Goal: Task Accomplishment & Management: Complete application form

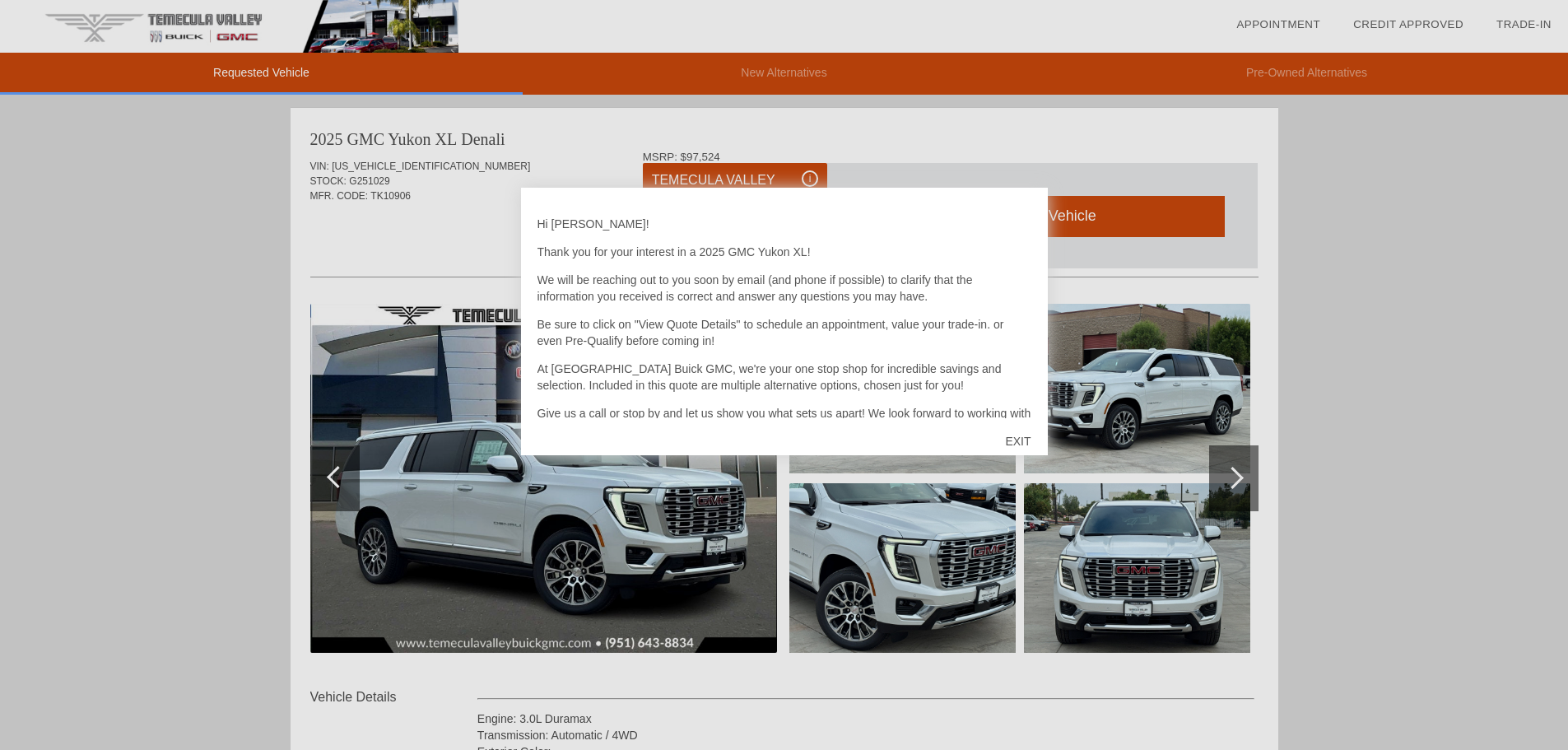
click at [1013, 450] on div "EXIT" at bounding box center [1017, 441] width 58 height 50
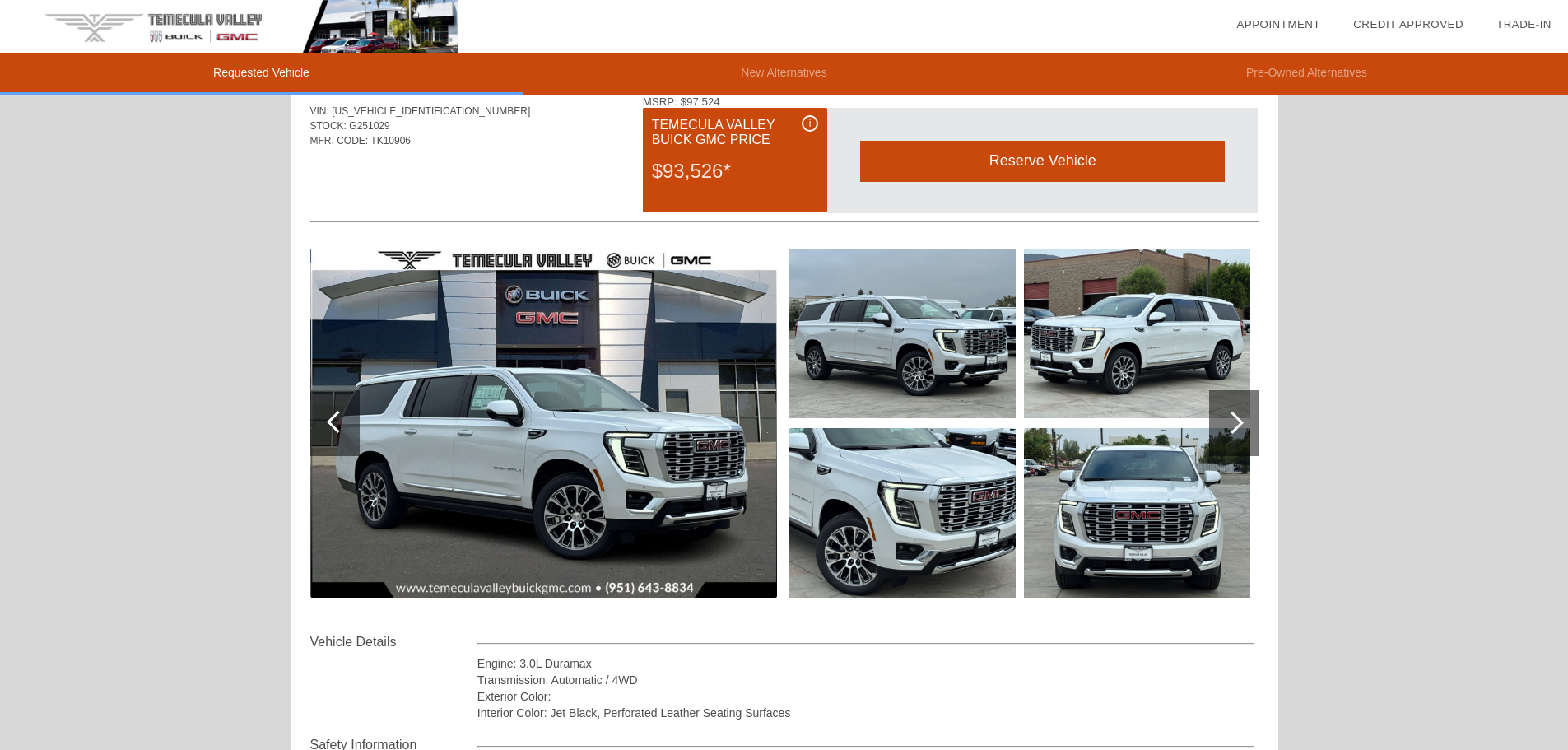
scroll to position [82, 0]
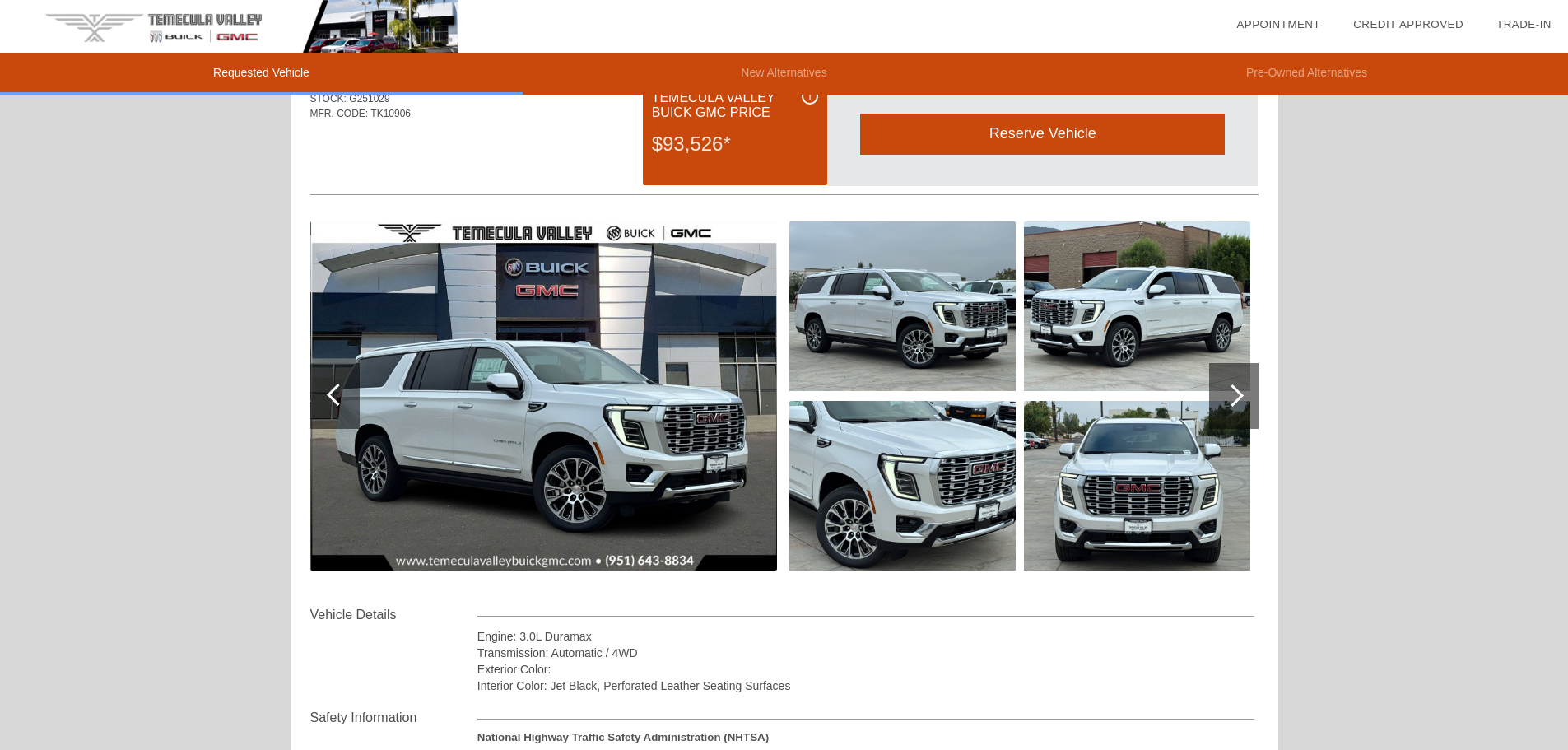
click at [1235, 391] on div at bounding box center [1232, 395] width 22 height 22
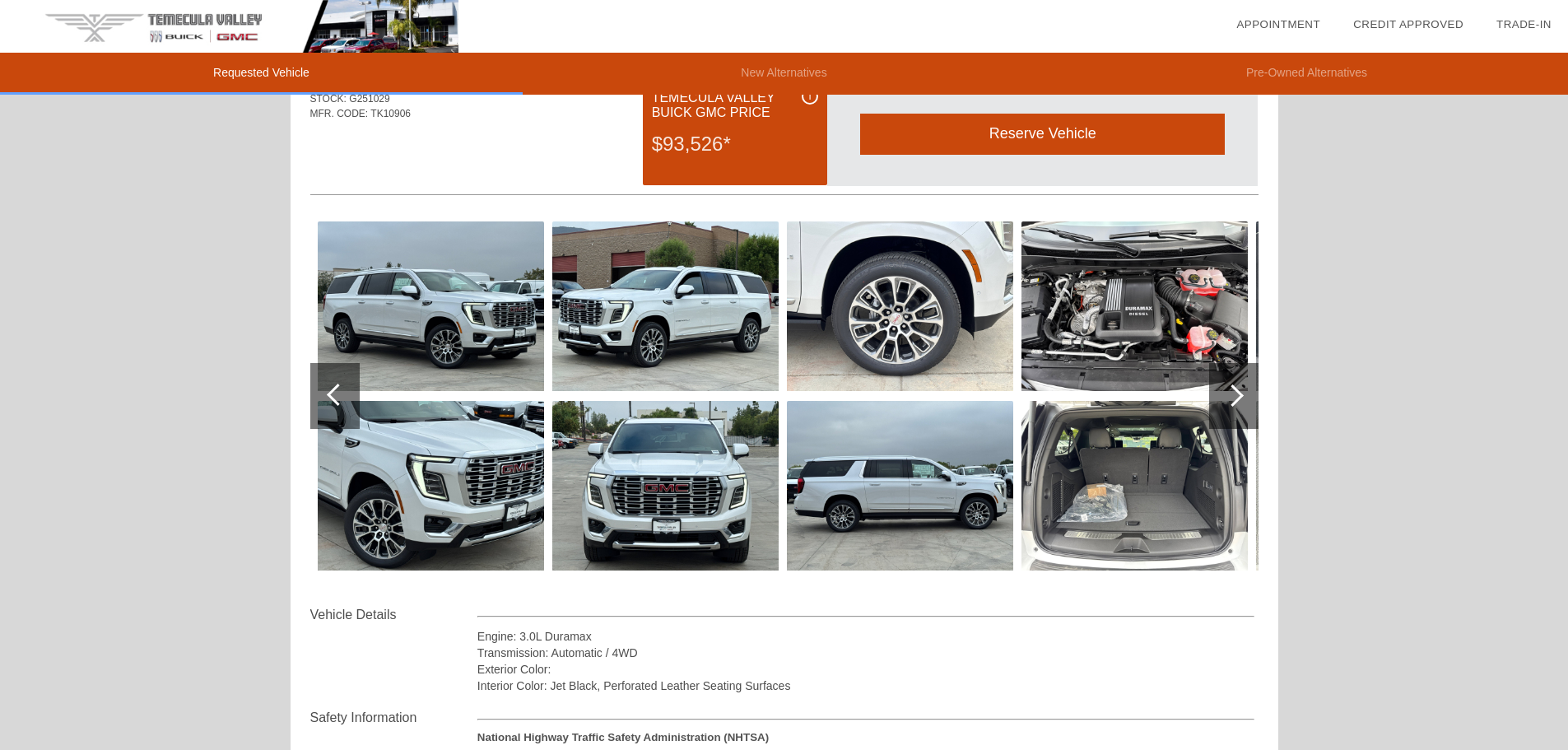
click at [1224, 396] on div at bounding box center [1232, 395] width 22 height 22
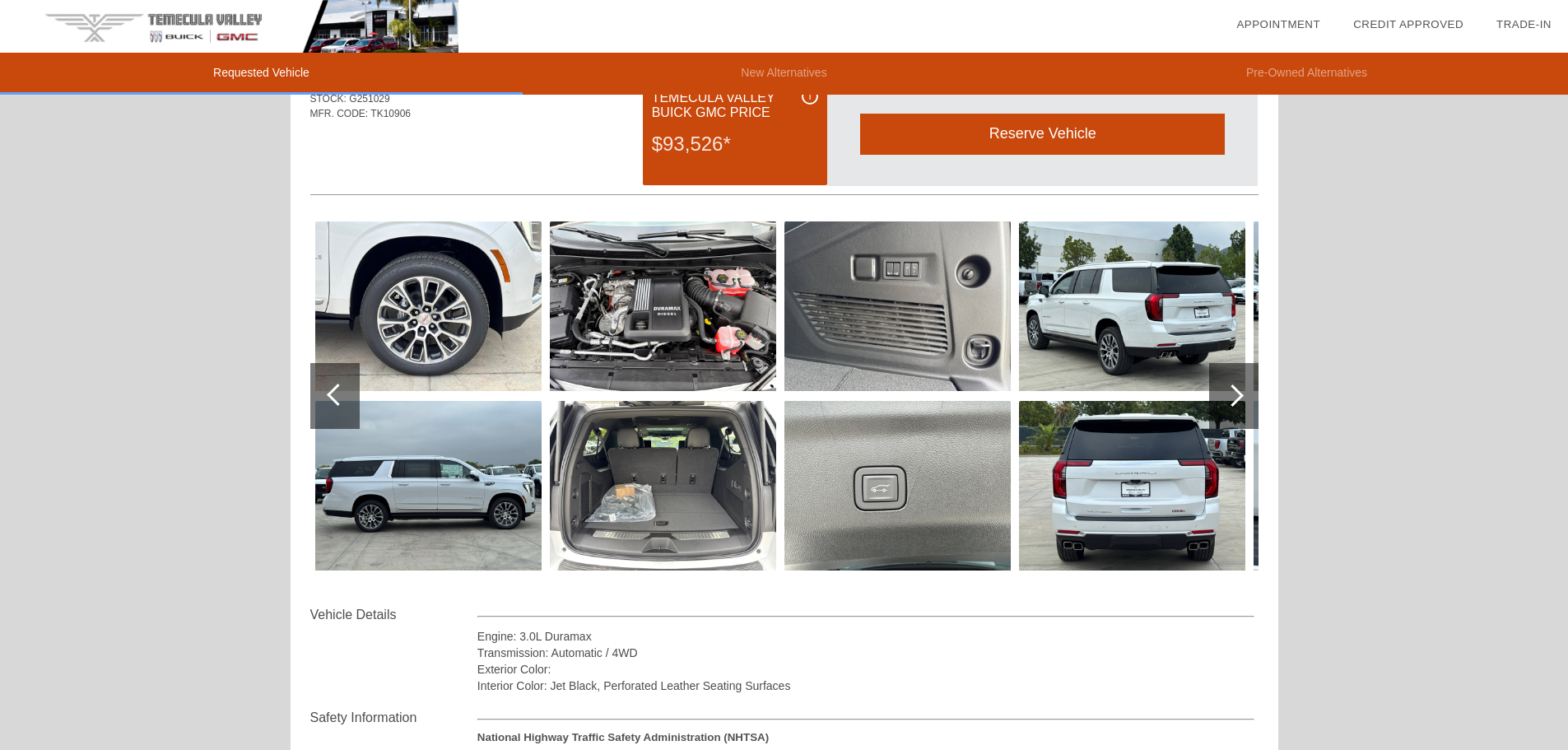
click at [1222, 396] on div at bounding box center [1232, 395] width 22 height 22
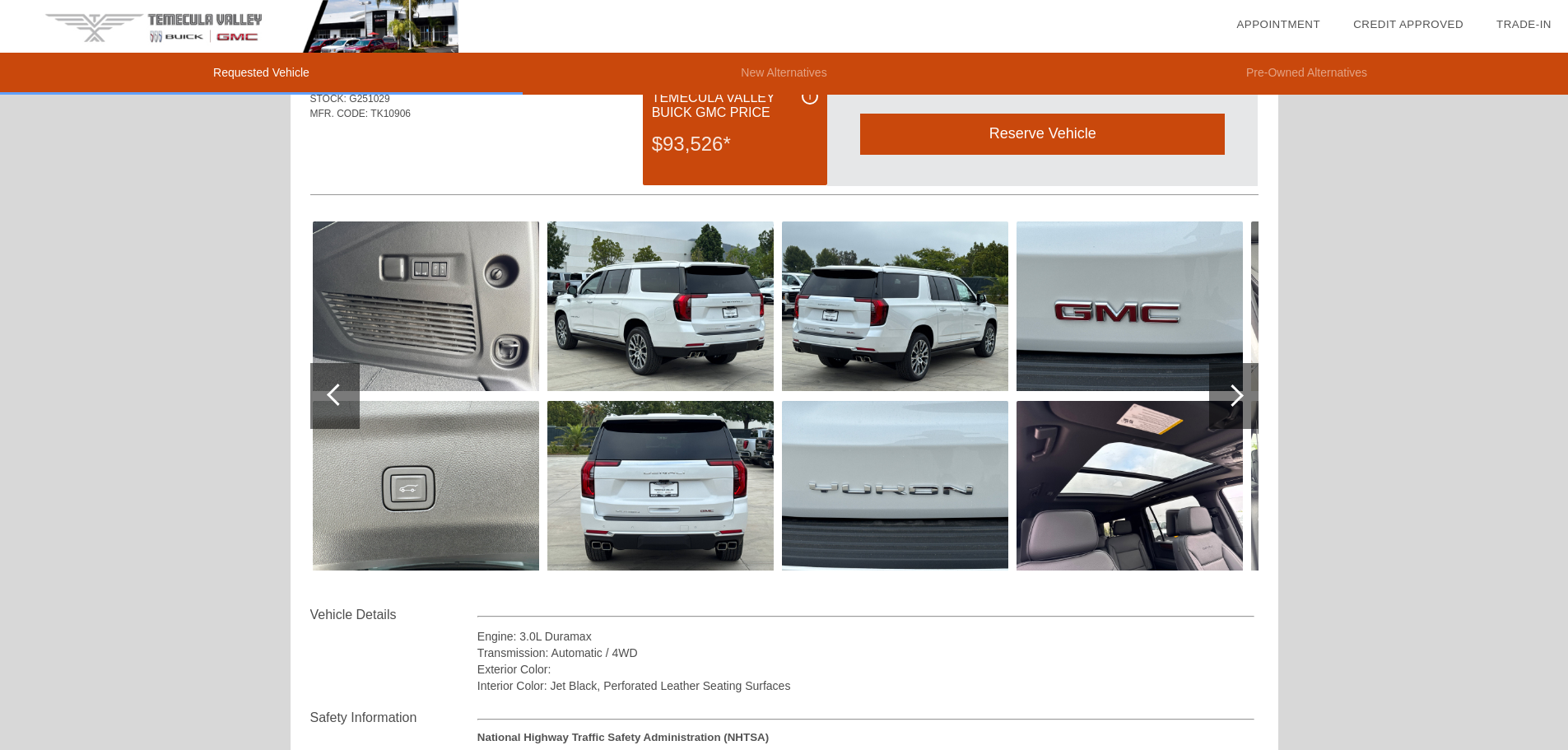
click at [1222, 396] on div at bounding box center [1232, 395] width 22 height 22
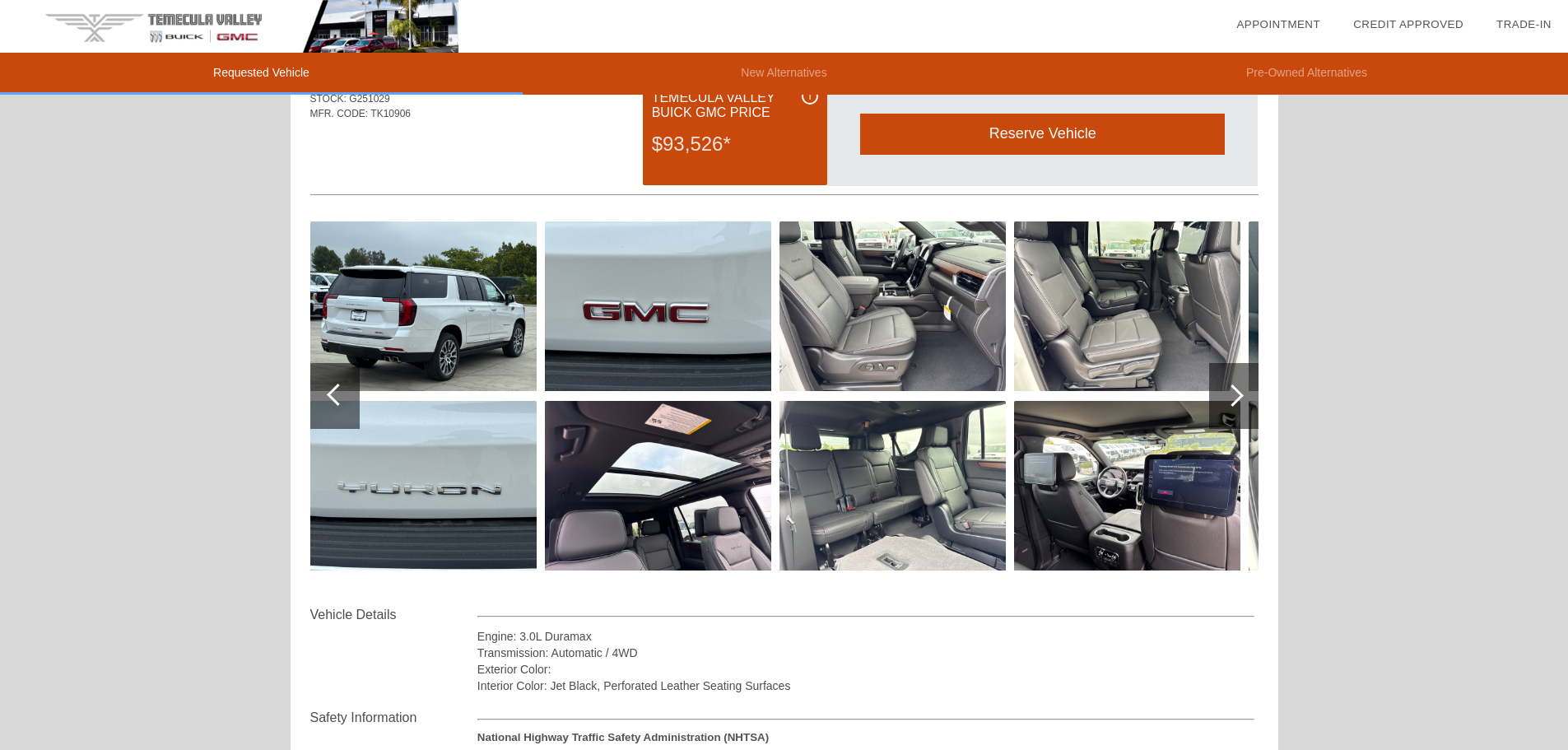
click at [1222, 396] on div at bounding box center [1232, 395] width 22 height 22
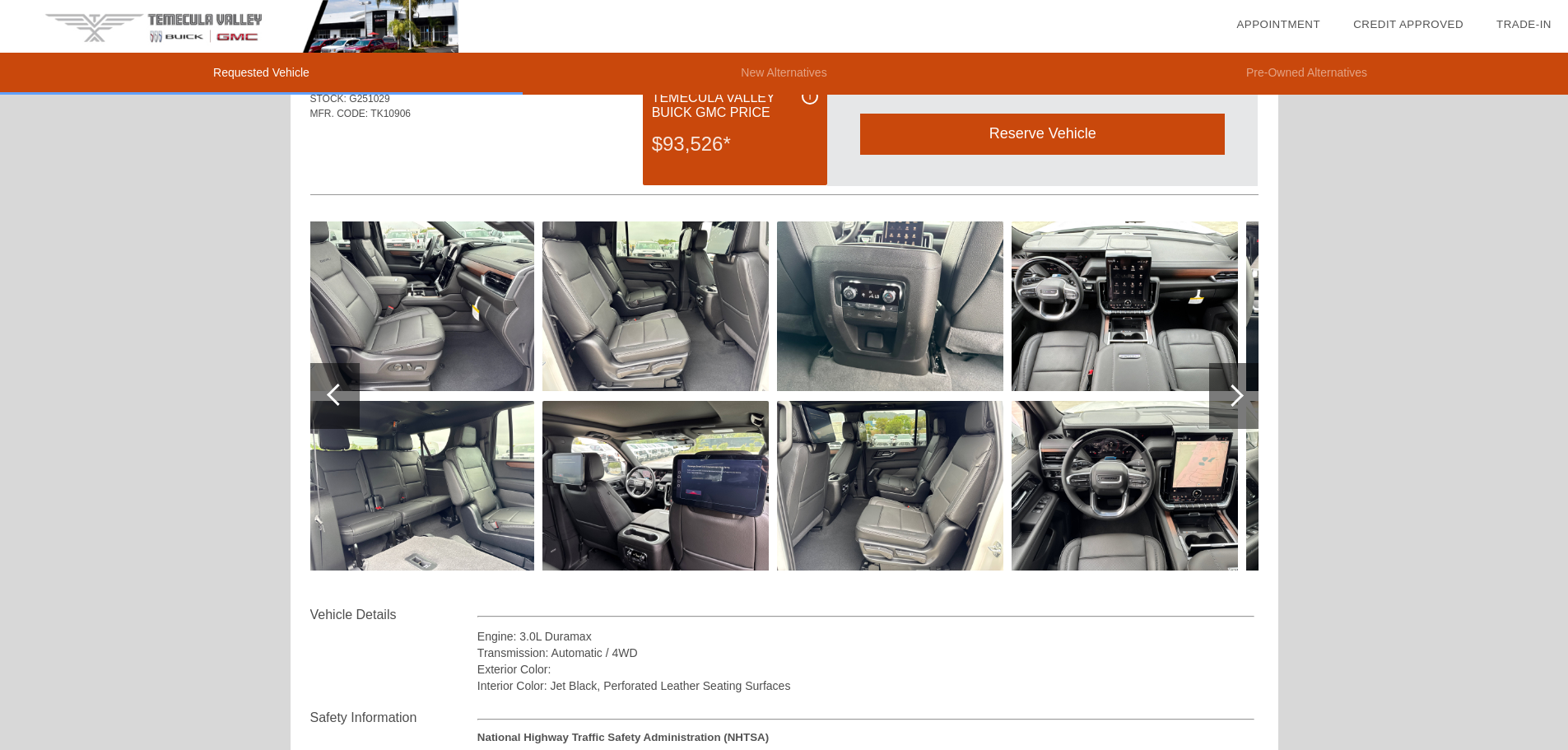
click at [1221, 396] on div at bounding box center [1233, 395] width 50 height 66
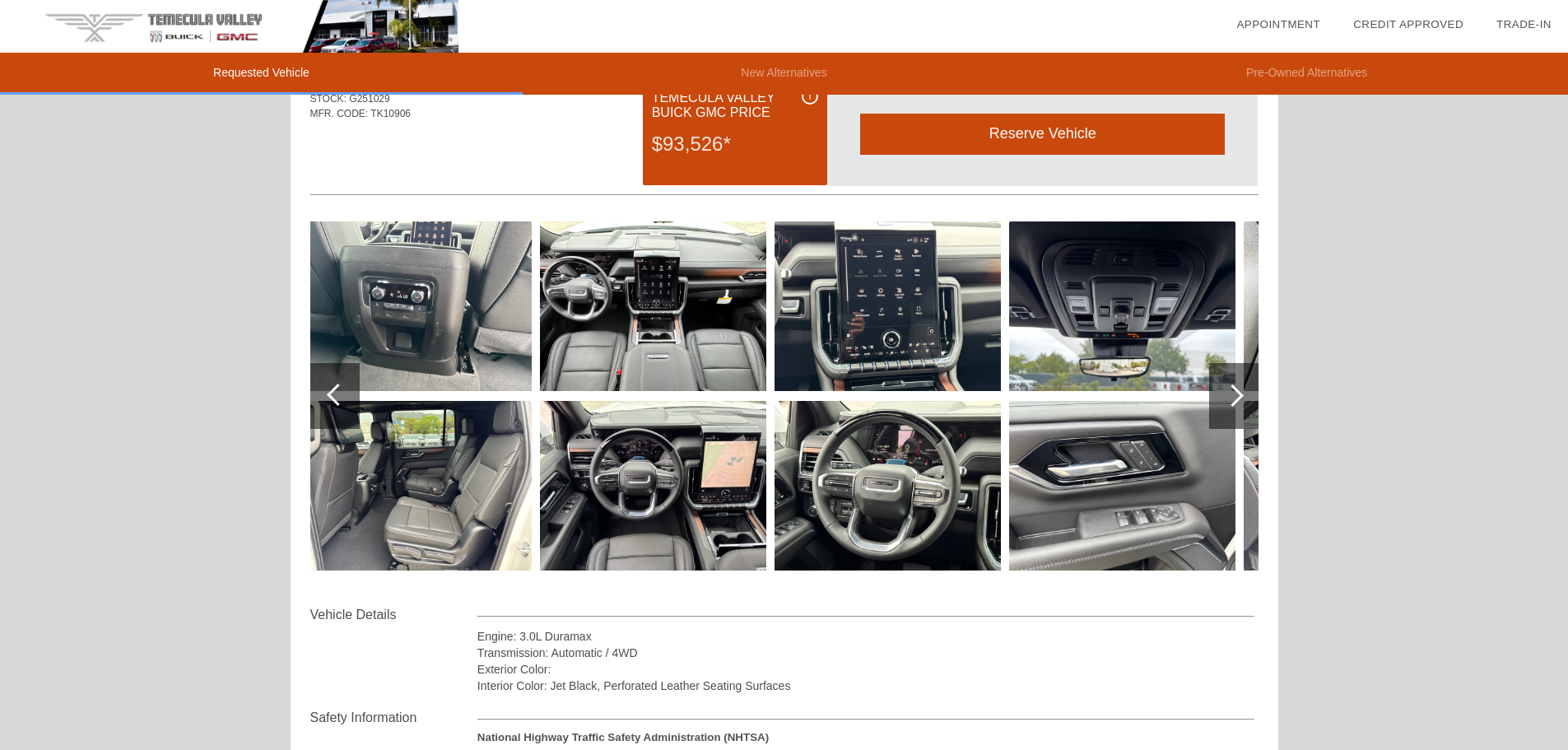
click at [1221, 396] on div at bounding box center [1233, 395] width 50 height 66
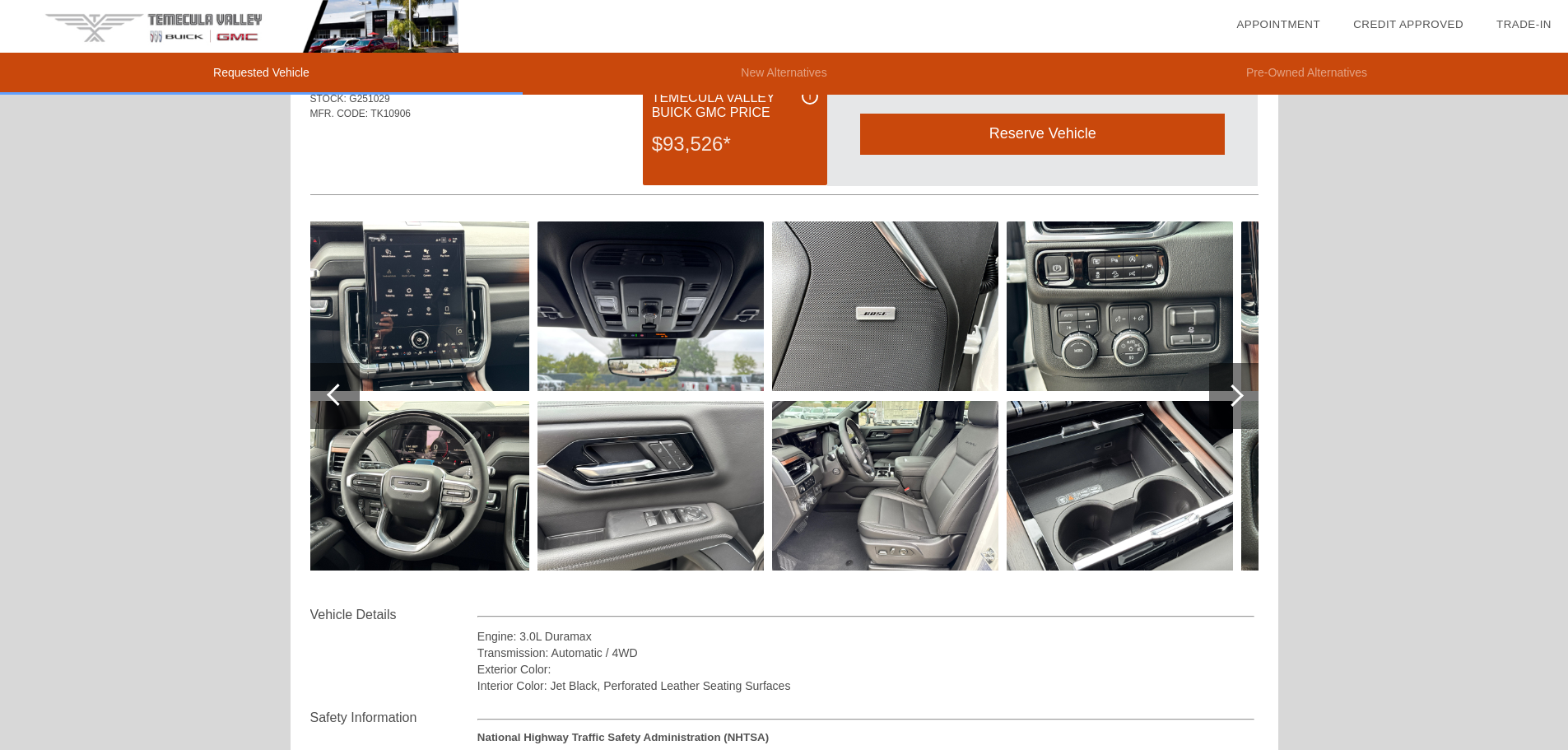
click at [1233, 396] on div at bounding box center [1232, 395] width 22 height 22
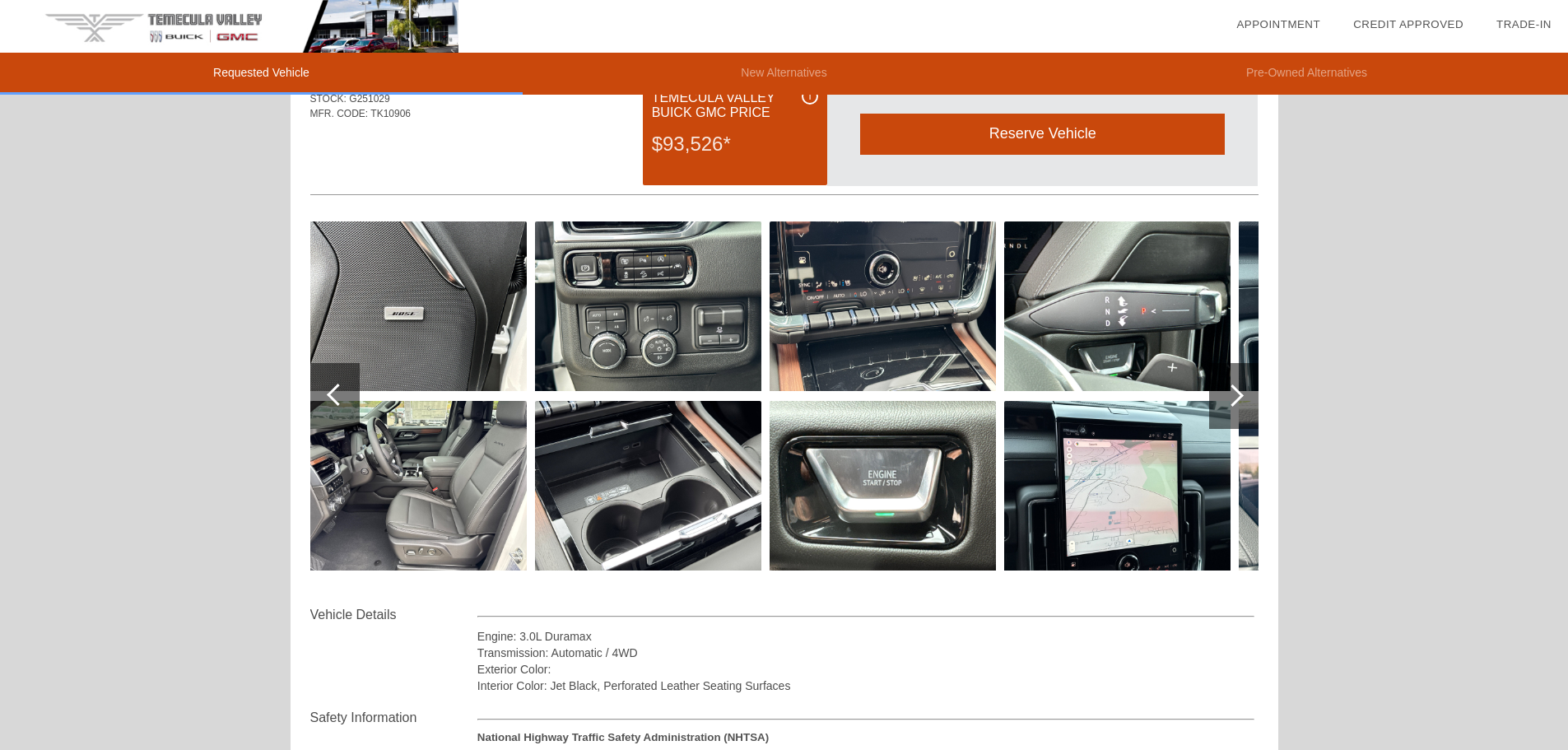
click at [1229, 387] on div at bounding box center [1233, 395] width 50 height 66
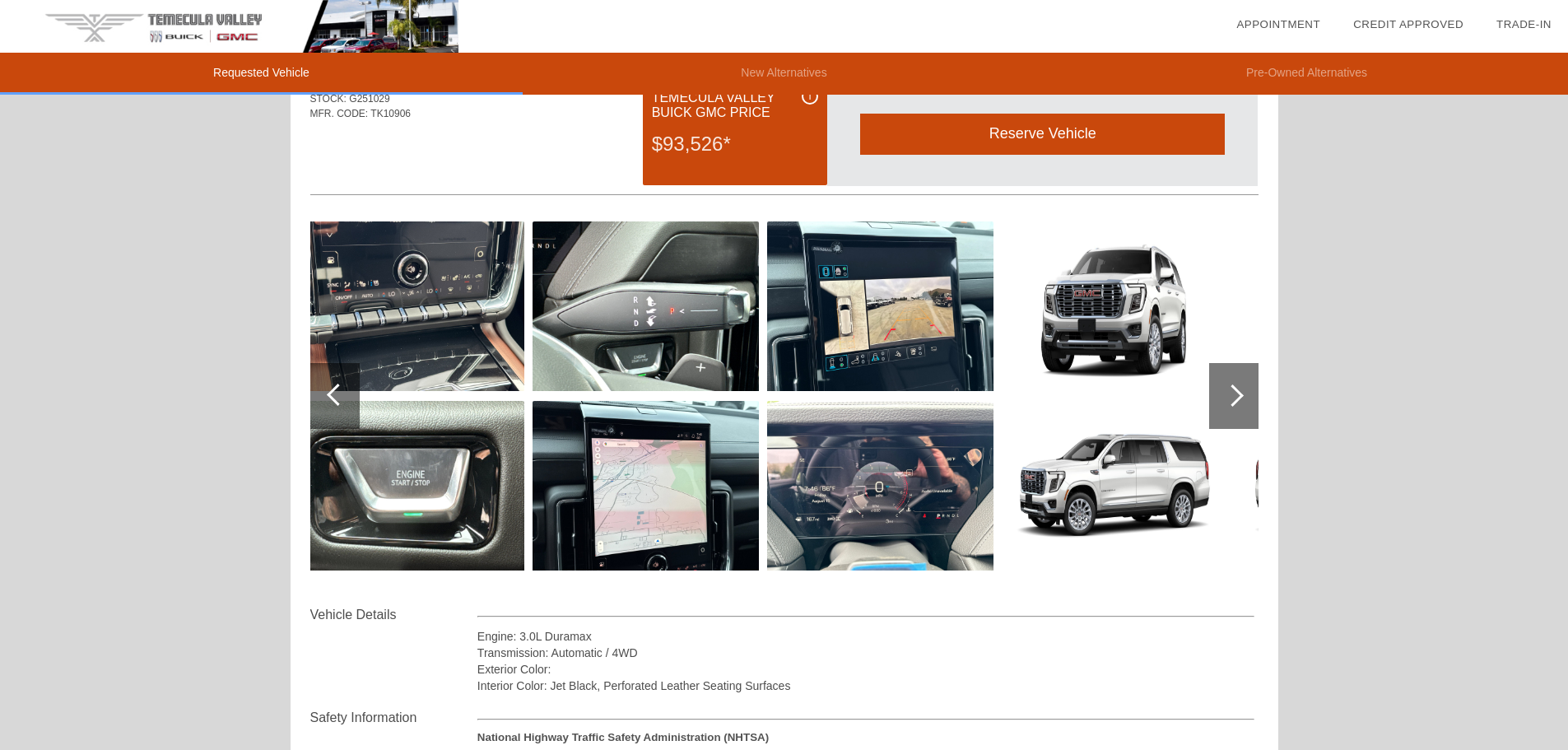
click at [1219, 401] on div at bounding box center [1233, 395] width 50 height 66
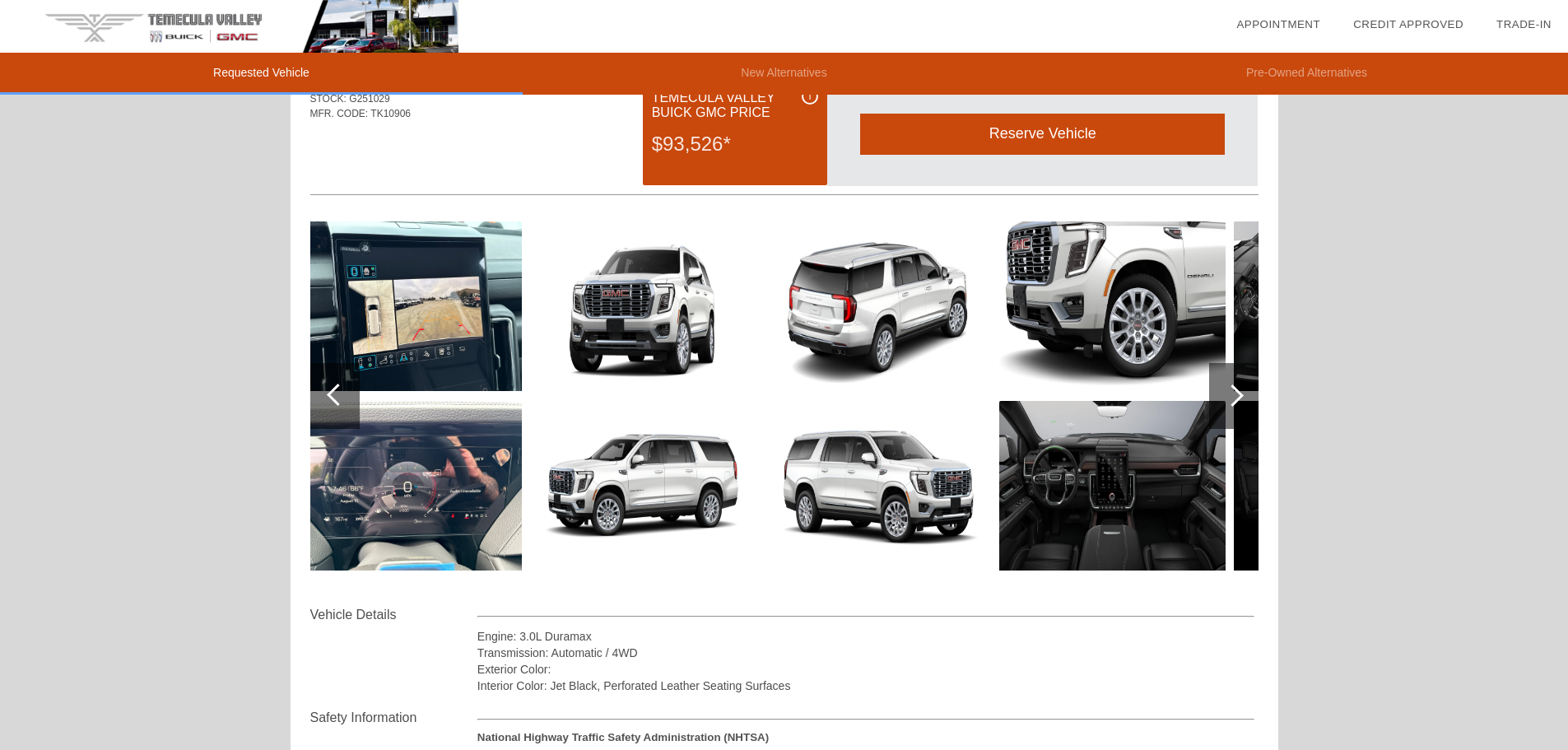
click at [1255, 407] on div at bounding box center [1233, 395] width 50 height 66
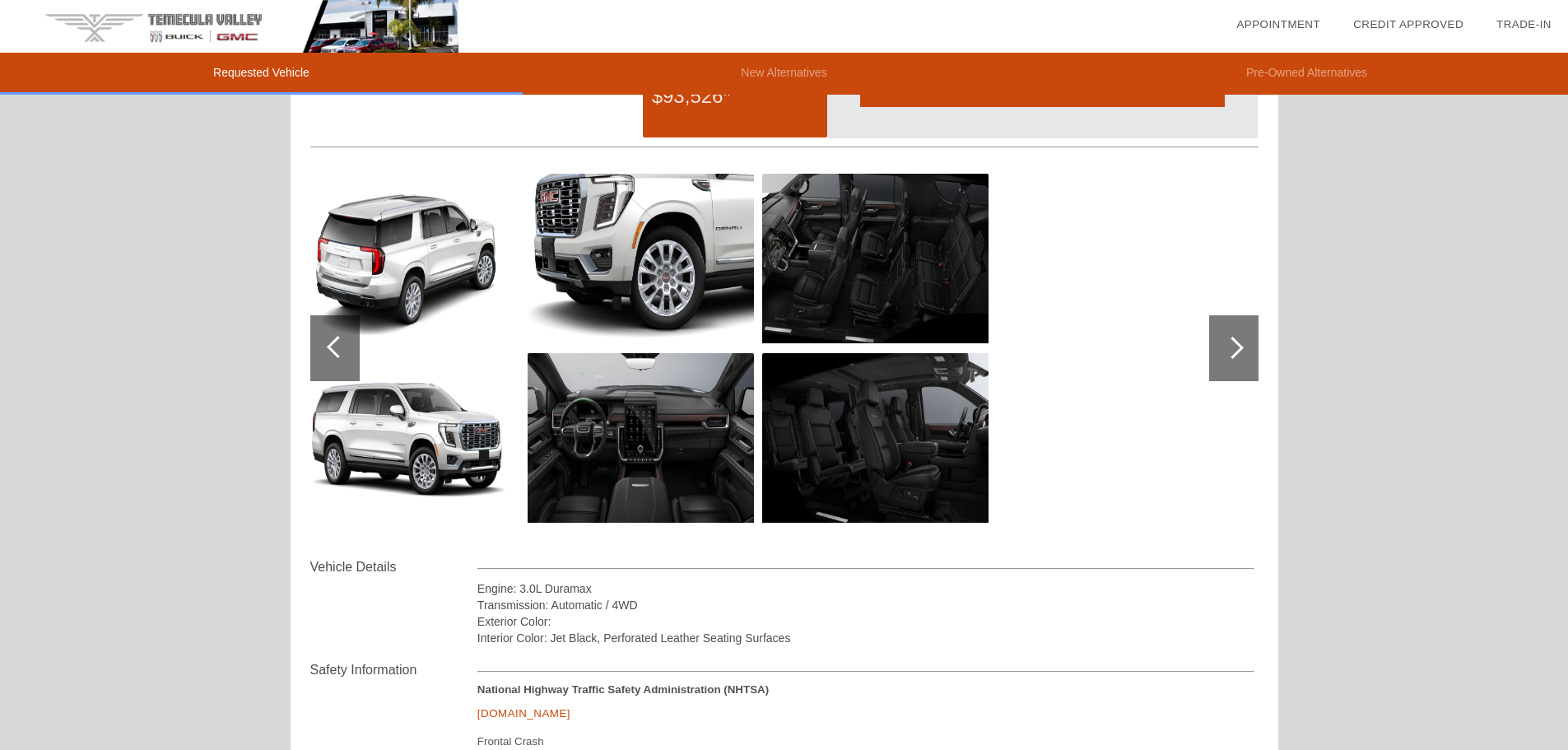
scroll to position [0, 0]
